Goal: Transaction & Acquisition: Purchase product/service

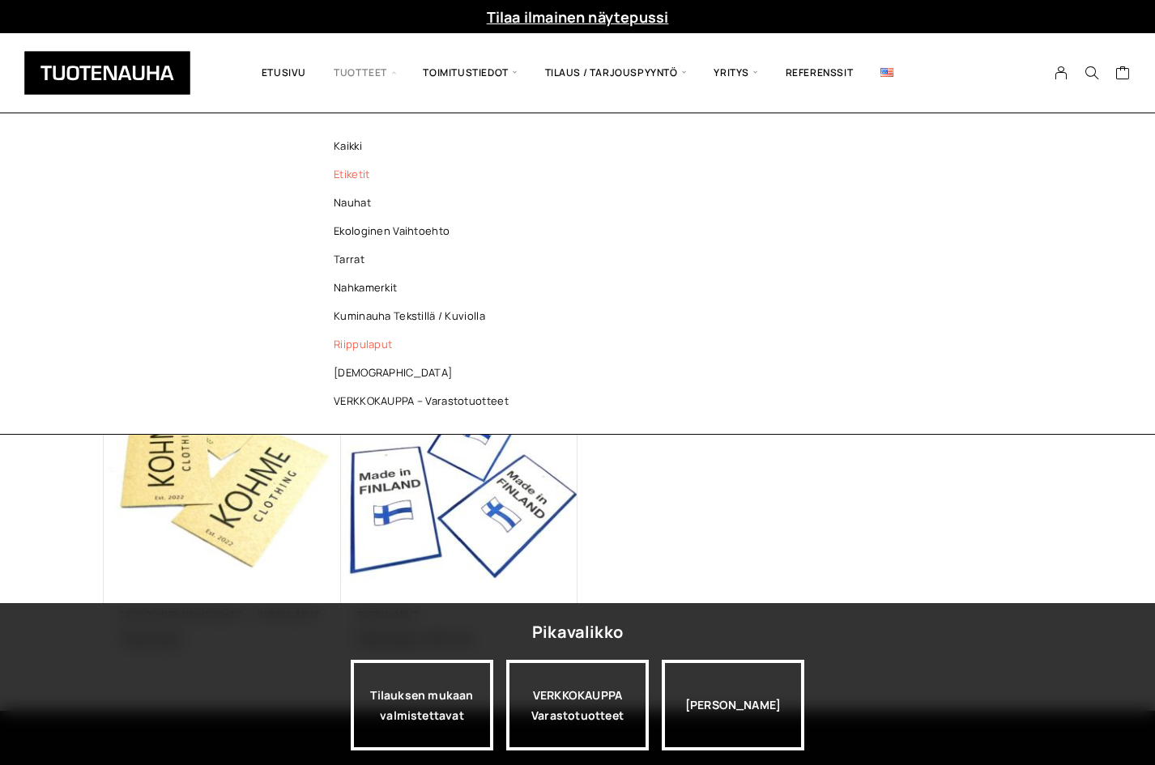
click at [361, 171] on link "Etiketit" at bounding box center [425, 174] width 235 height 28
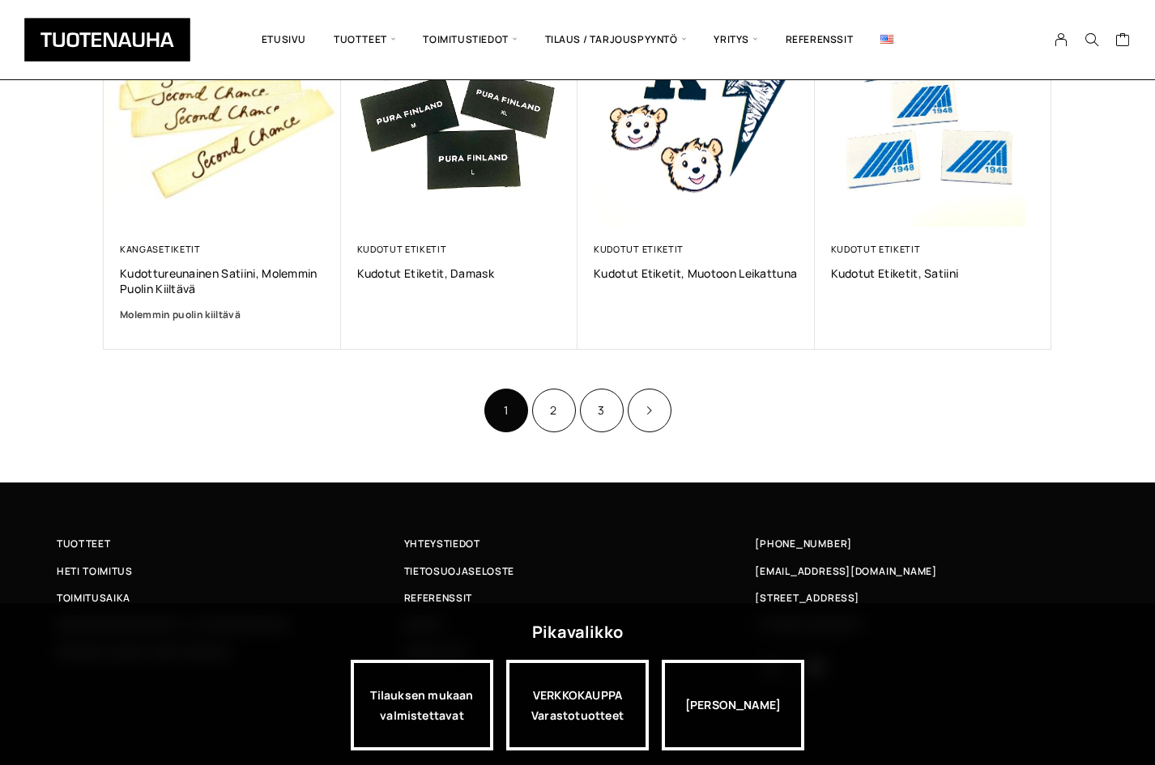
scroll to position [1062, 0]
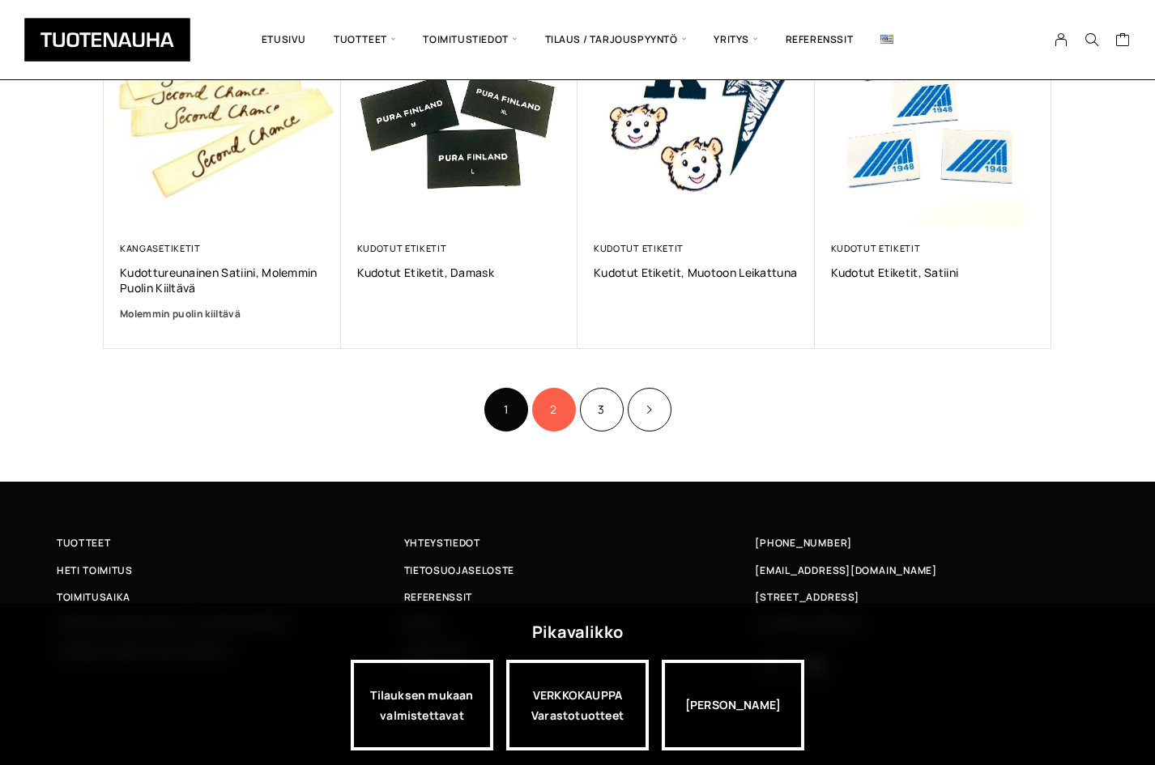
click at [556, 416] on link "2" at bounding box center [554, 410] width 44 height 44
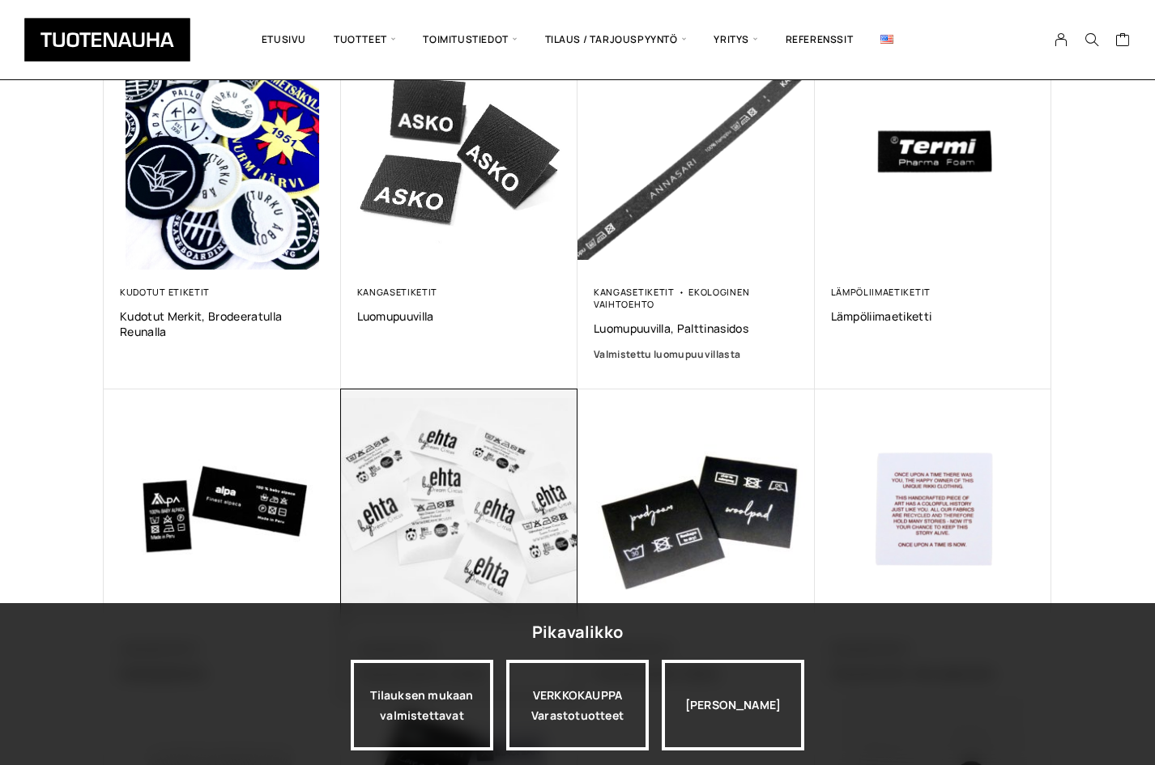
scroll to position [324, 0]
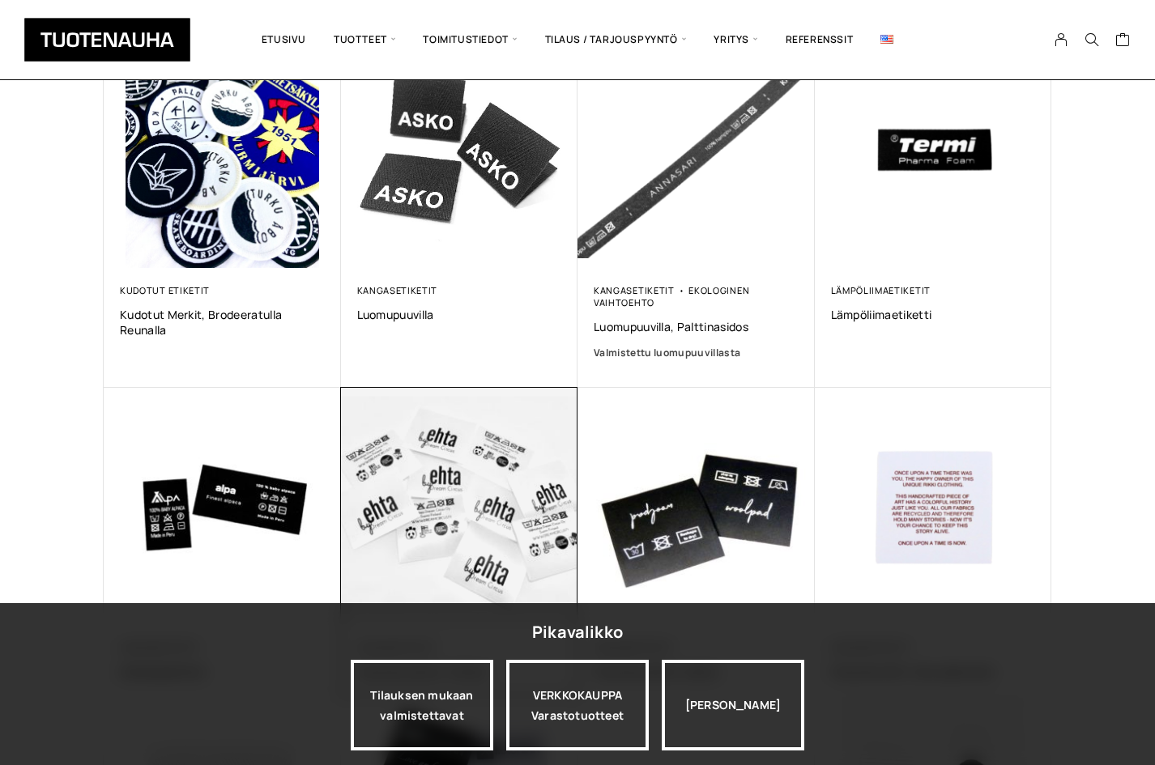
click at [474, 467] on img at bounding box center [458, 506] width 249 height 249
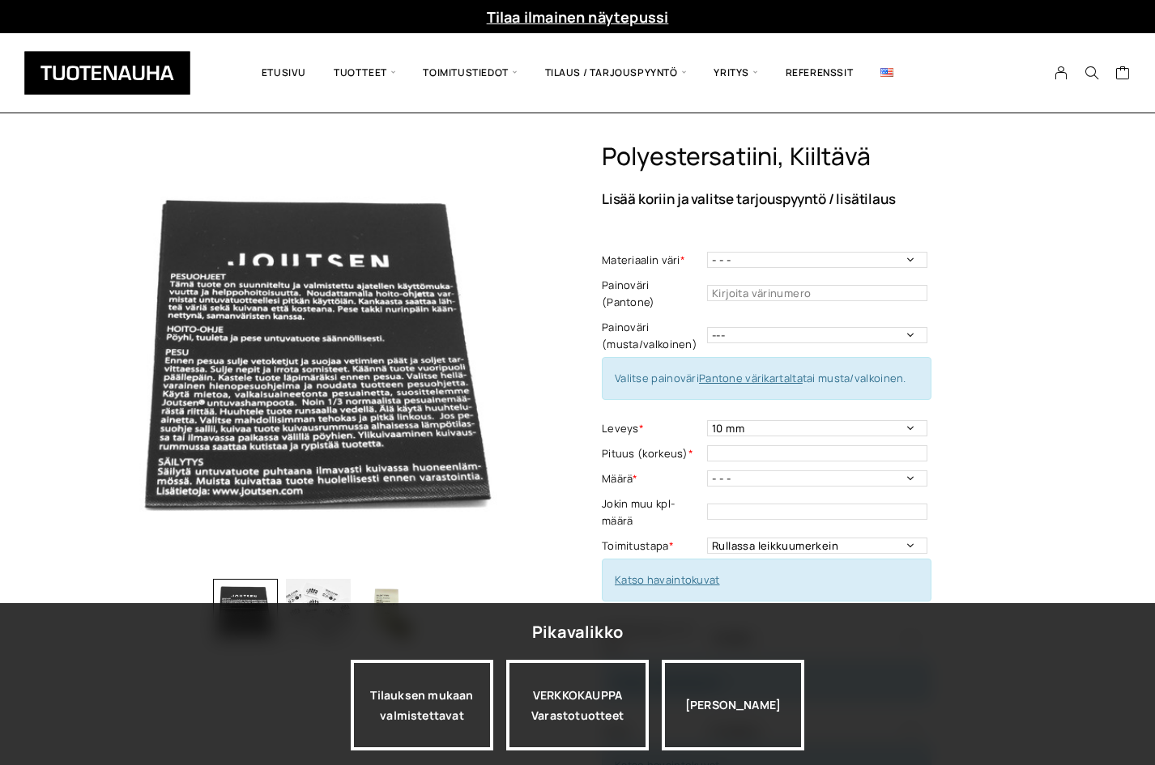
click at [915, 182] on div "Polyestersatiini, kiiltävä Lisää koriin ja valitse tarjouspyyntö / lisätilaus M…" at bounding box center [827, 641] width 450 height 998
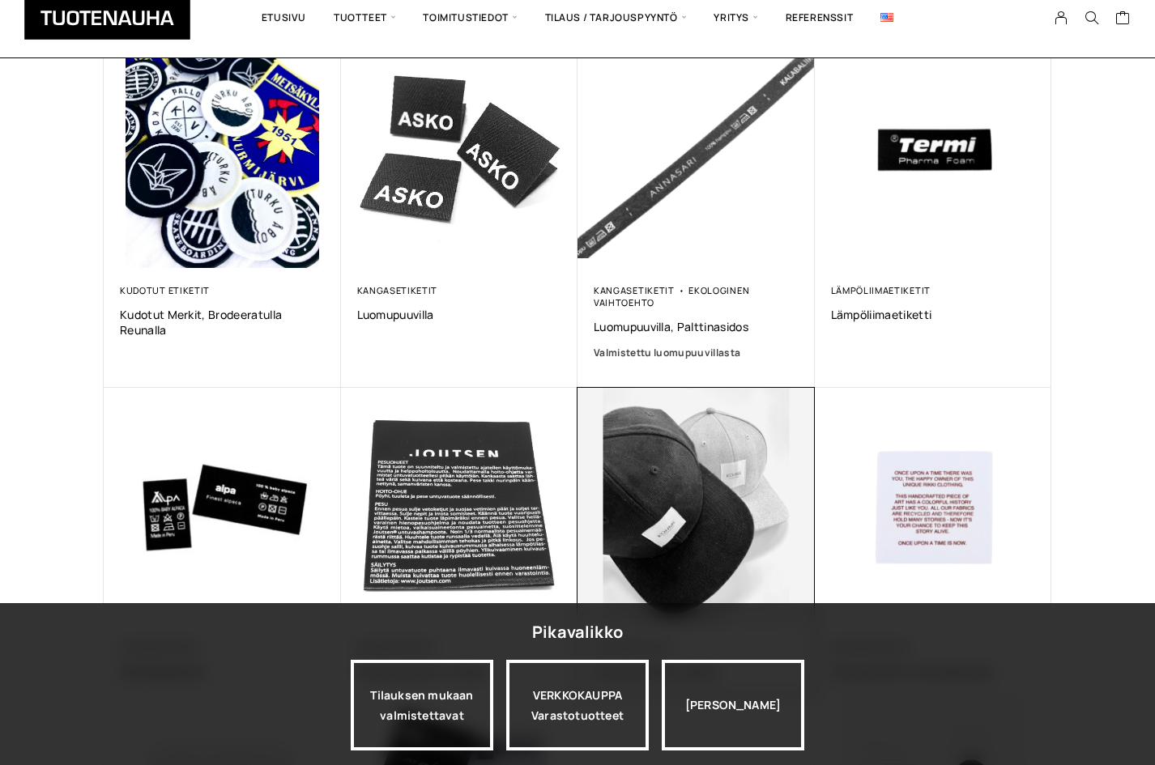
scroll to position [324, 0]
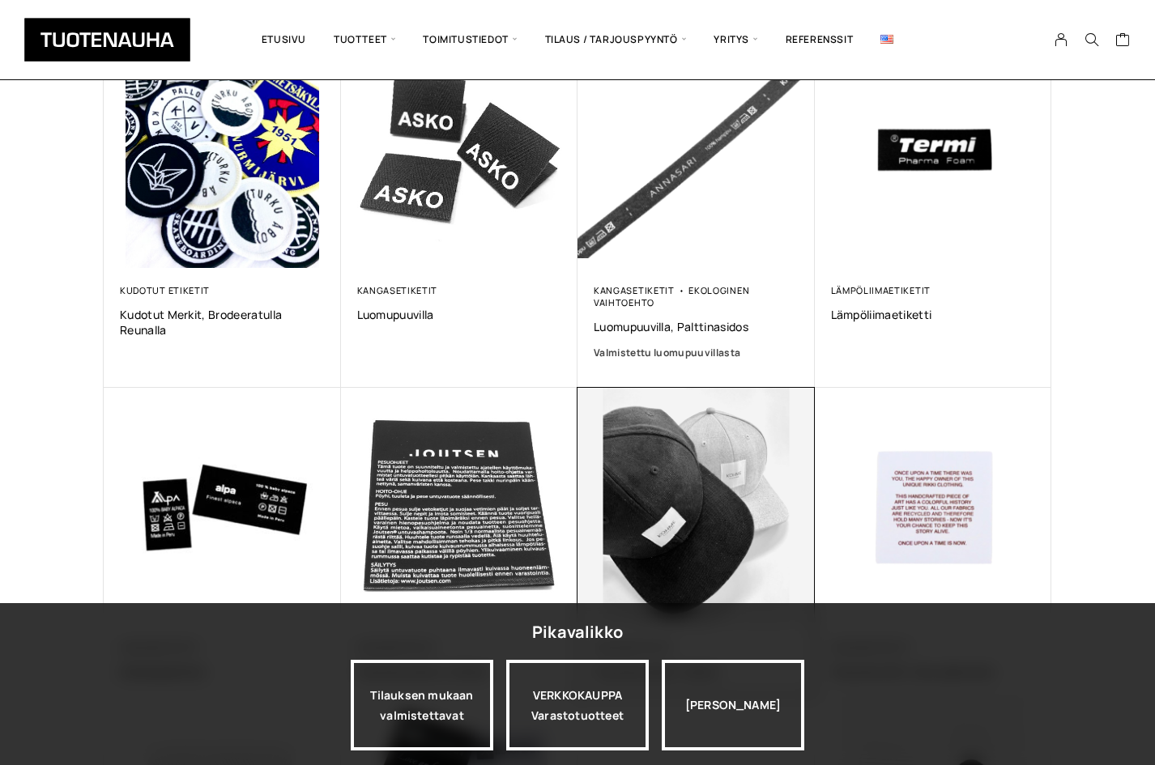
click at [737, 595] on img at bounding box center [696, 506] width 249 height 249
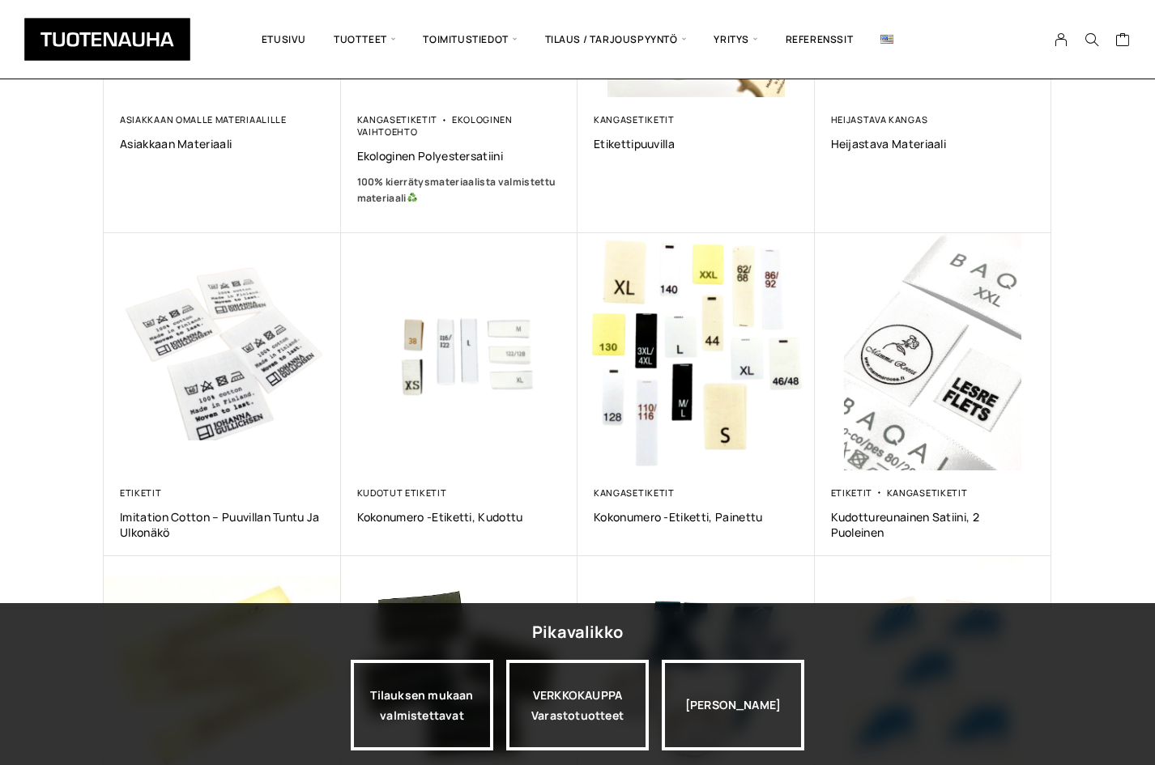
scroll to position [9, 0]
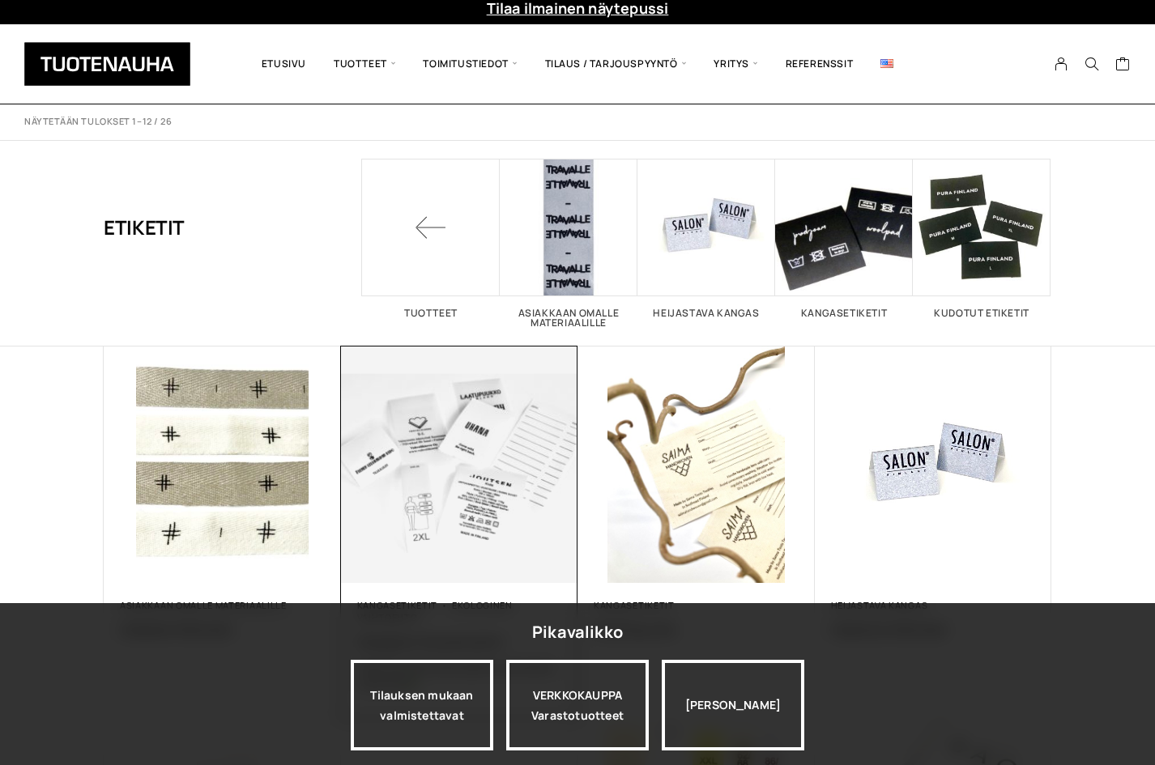
click at [470, 406] on img at bounding box center [458, 464] width 249 height 249
